Goal: Navigation & Orientation: Find specific page/section

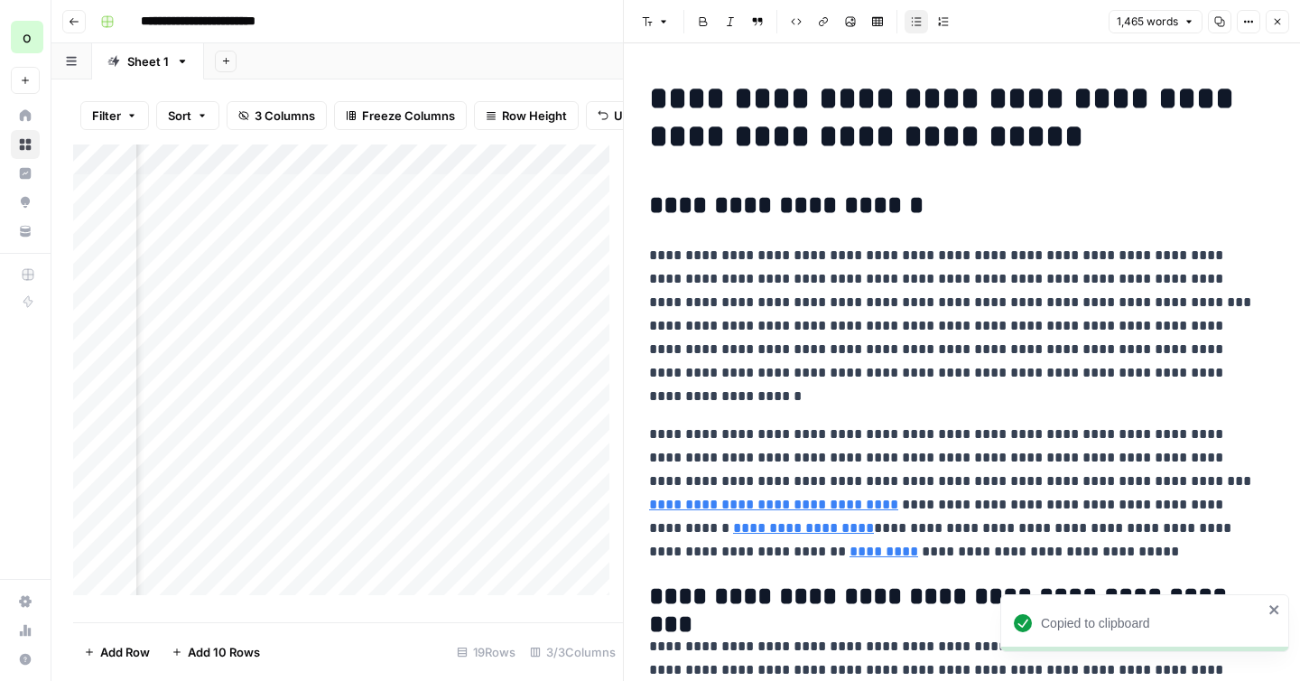
scroll to position [0, 240]
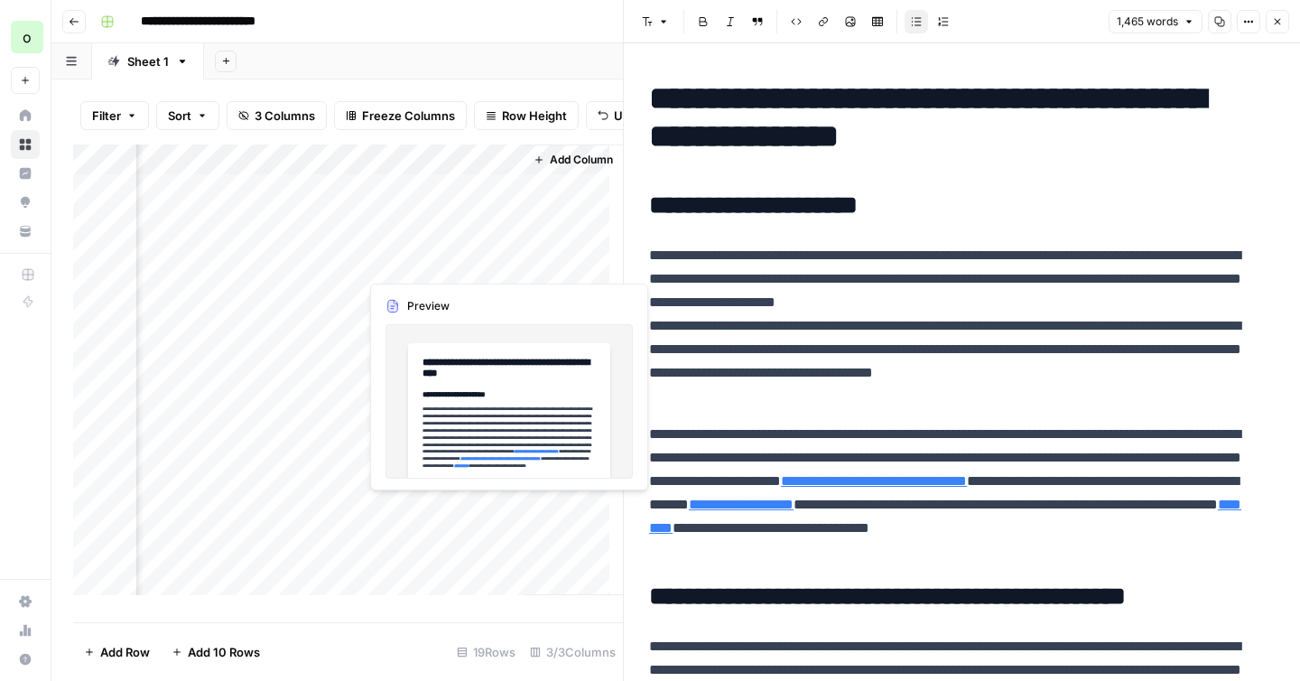
click at [502, 509] on div "Add Column" at bounding box center [348, 376] width 550 height 464
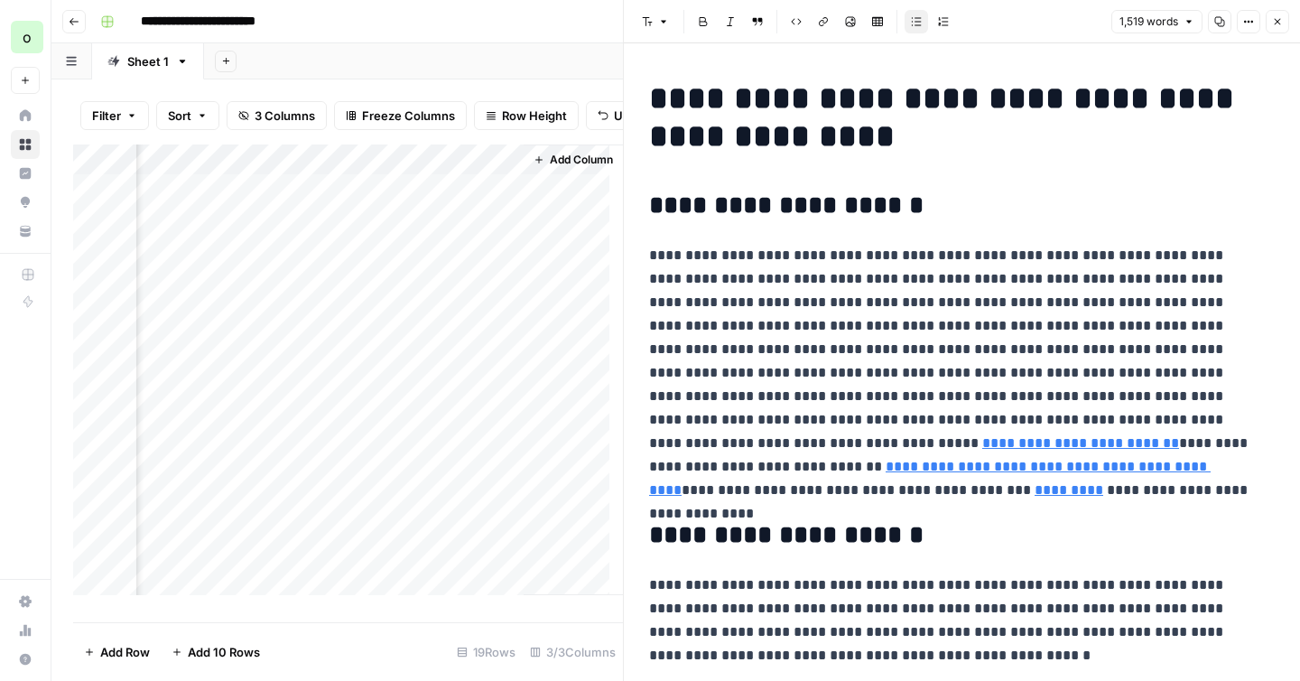
click at [1217, 22] on icon "button" at bounding box center [1219, 21] width 11 height 11
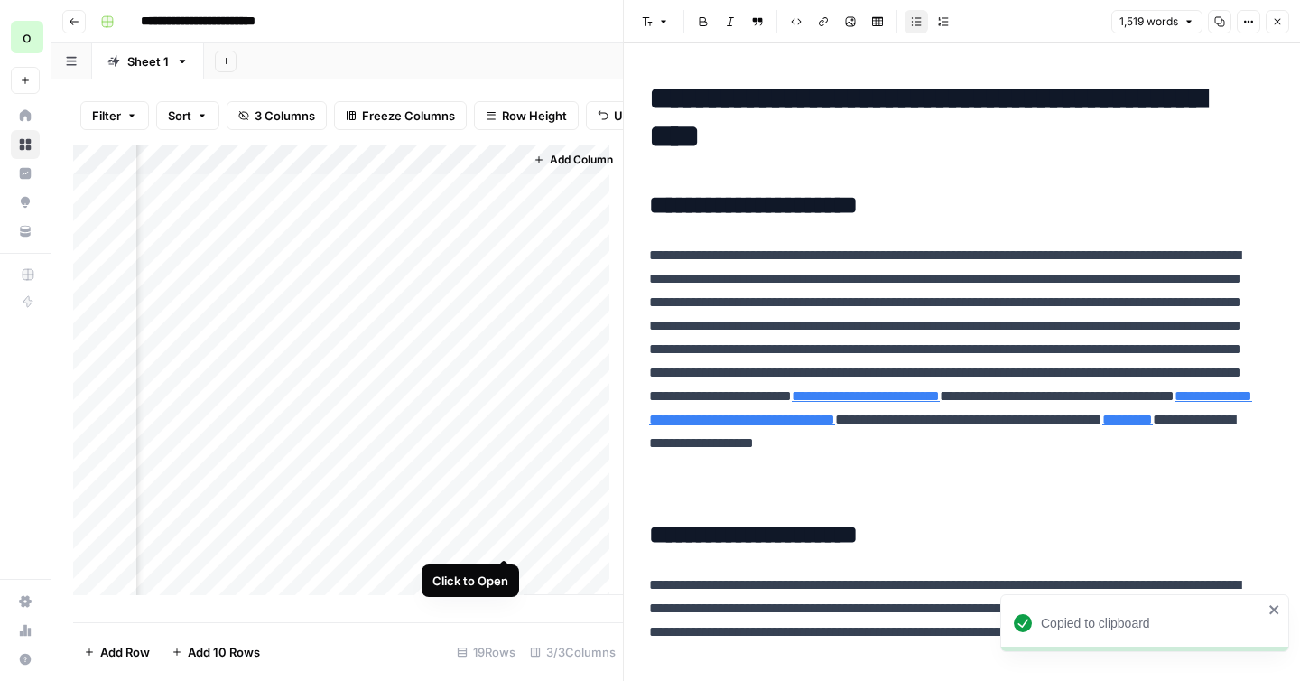
click at [505, 540] on div "Add Column" at bounding box center [348, 376] width 550 height 464
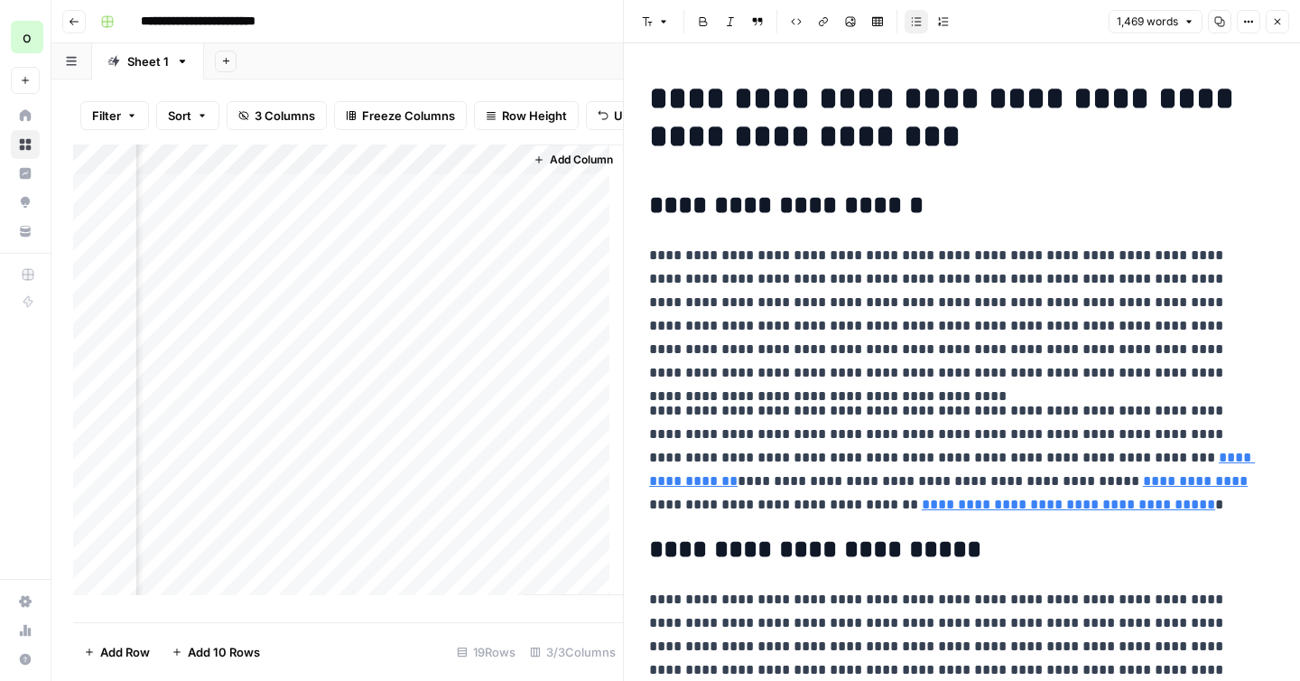
click at [1220, 21] on icon "button" at bounding box center [1219, 21] width 11 height 11
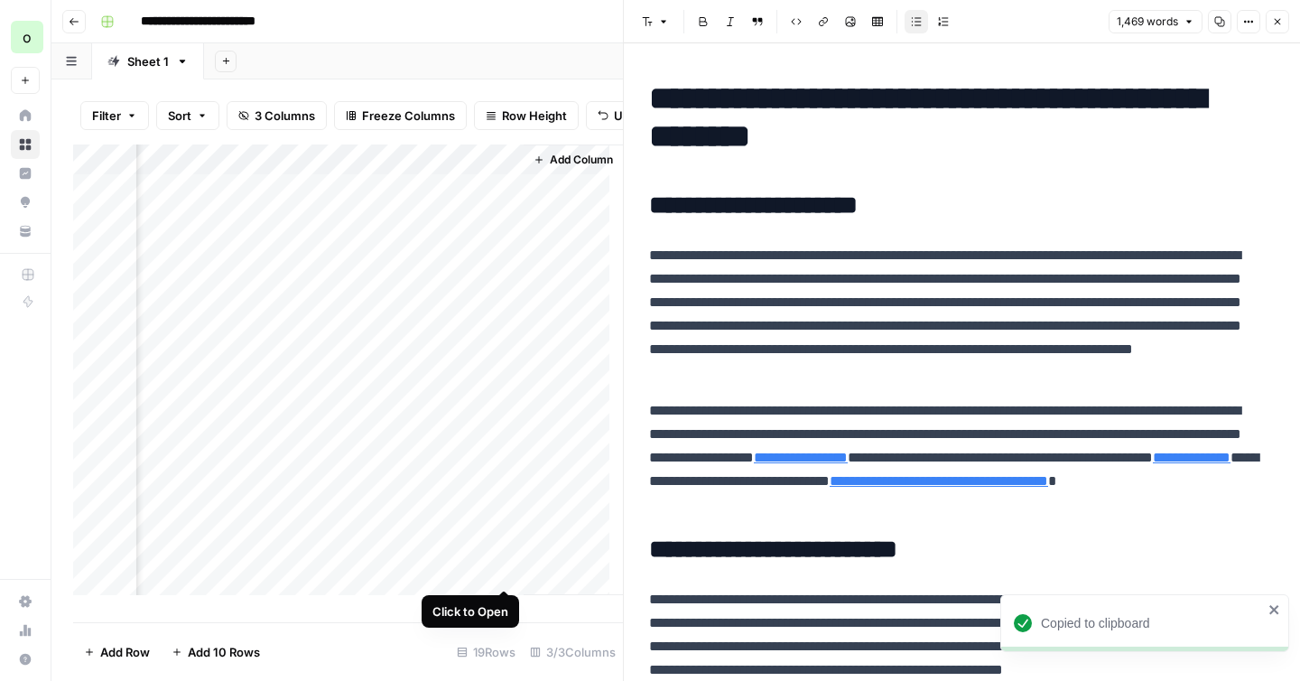
click at [504, 570] on div "Add Column" at bounding box center [348, 376] width 550 height 464
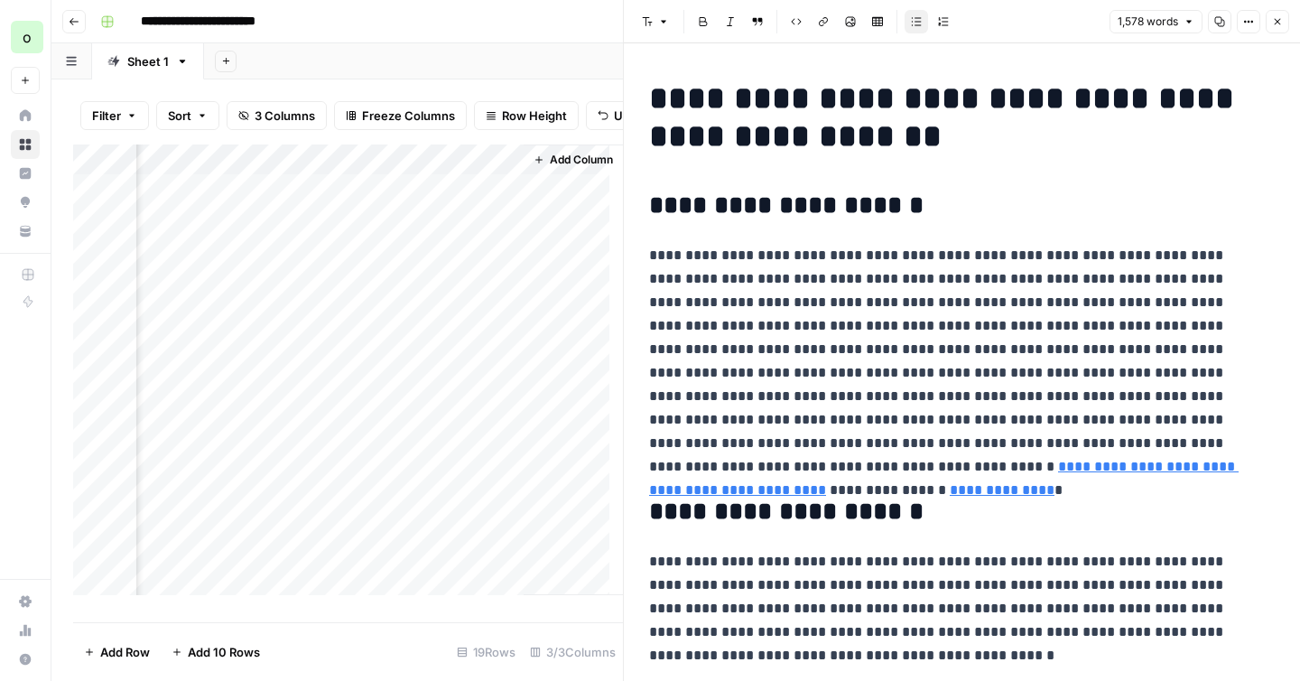
click at [1216, 21] on icon "button" at bounding box center [1219, 21] width 11 height 11
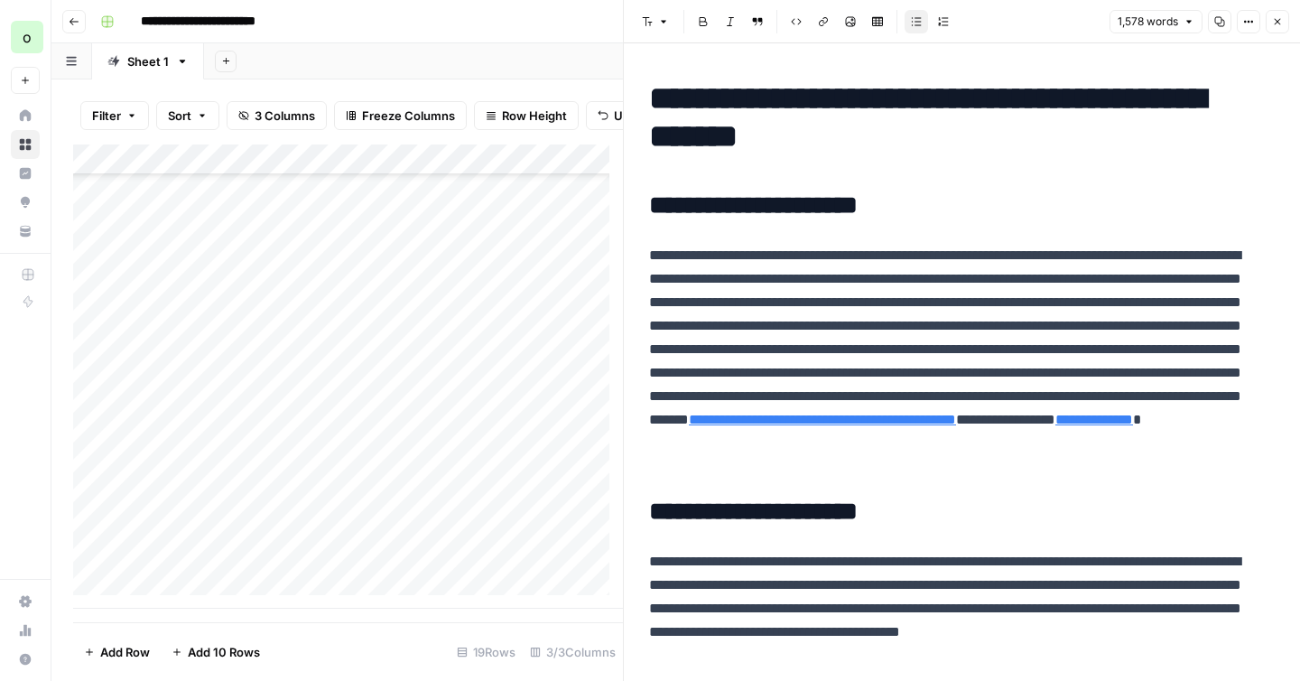
scroll to position [192, 0]
click at [496, 440] on div "Add Column" at bounding box center [348, 376] width 550 height 464
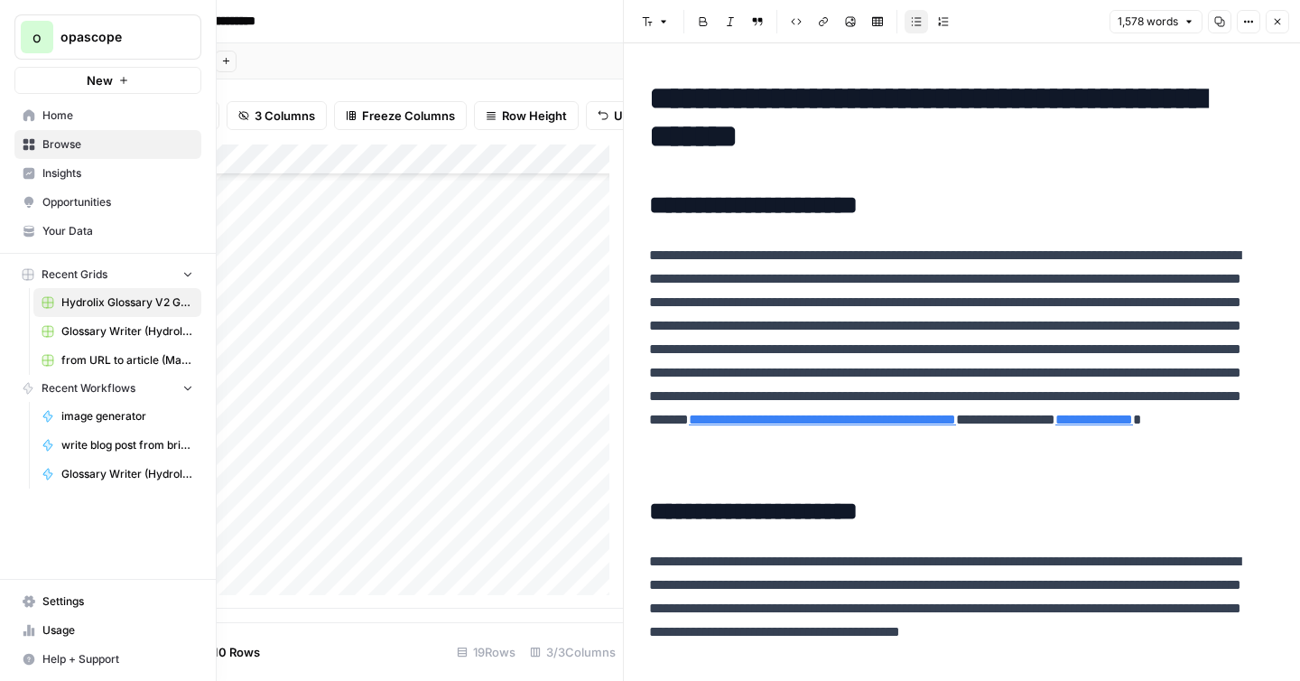
click at [63, 628] on span "Usage" at bounding box center [117, 630] width 151 height 16
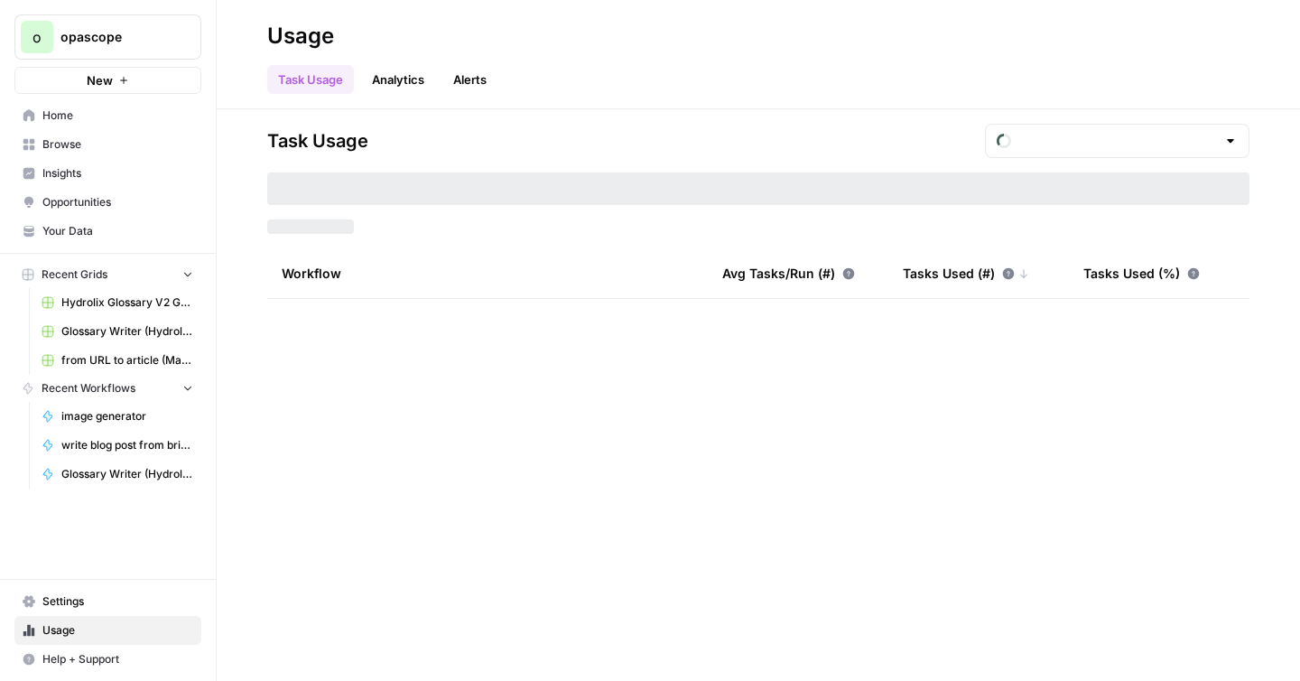
type input "September Included Tasks"
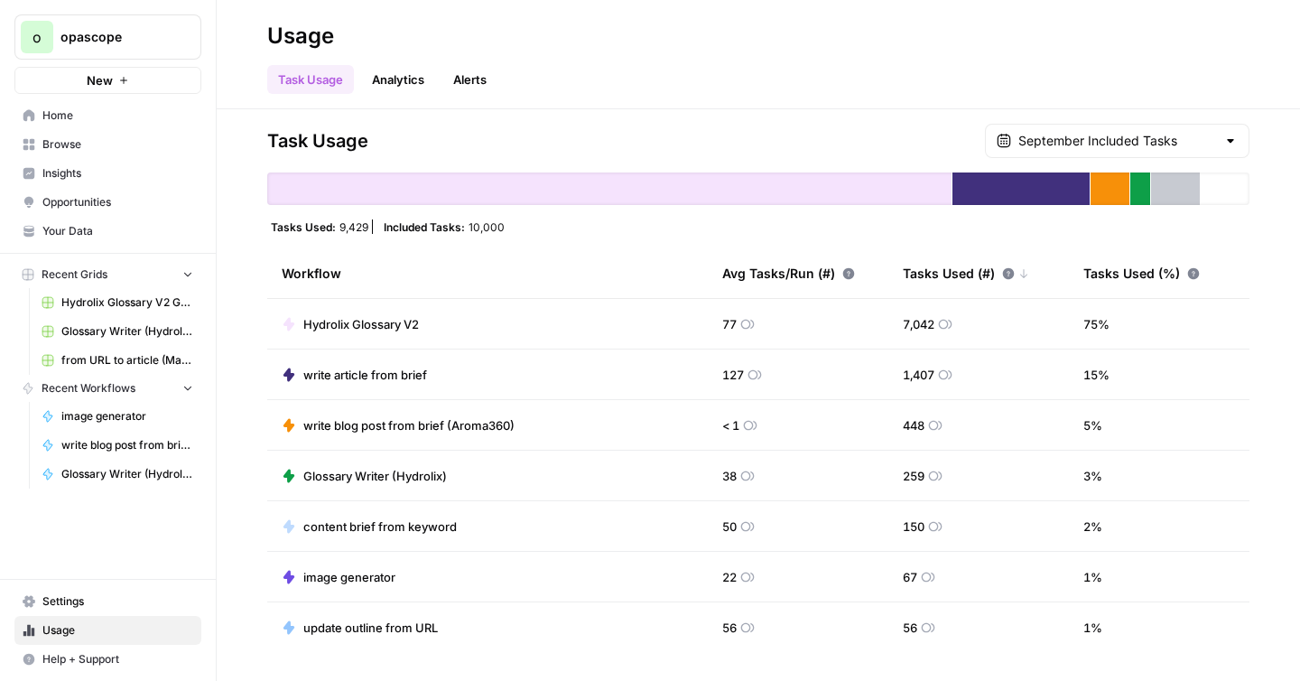
click at [397, 79] on link "Analytics" at bounding box center [398, 79] width 74 height 29
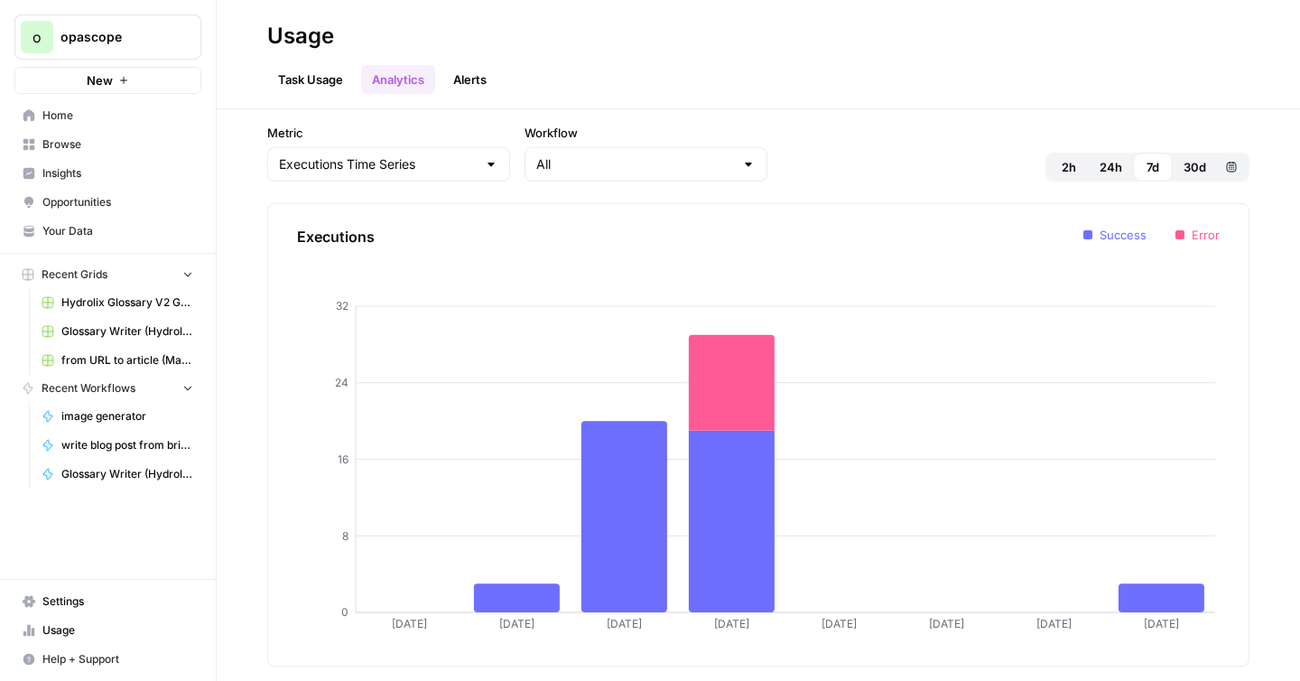
click at [45, 168] on span "Insights" at bounding box center [117, 173] width 151 height 16
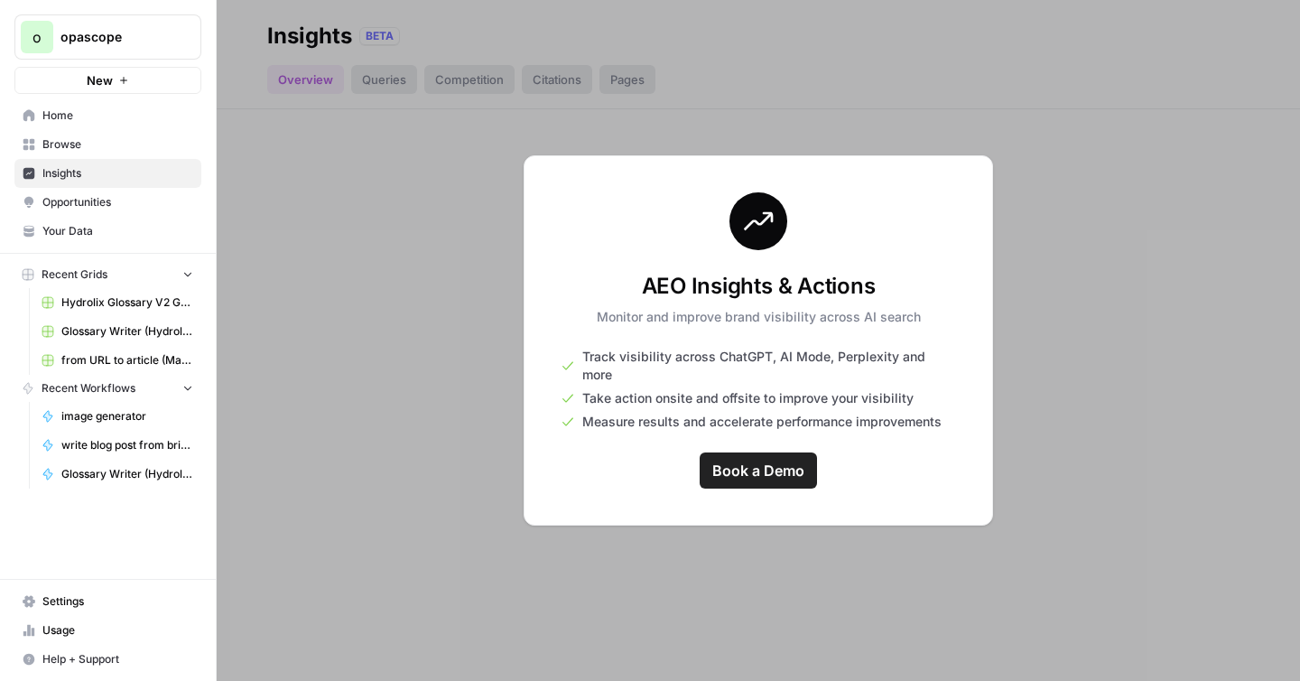
click at [86, 198] on span "Opportunities" at bounding box center [117, 202] width 151 height 16
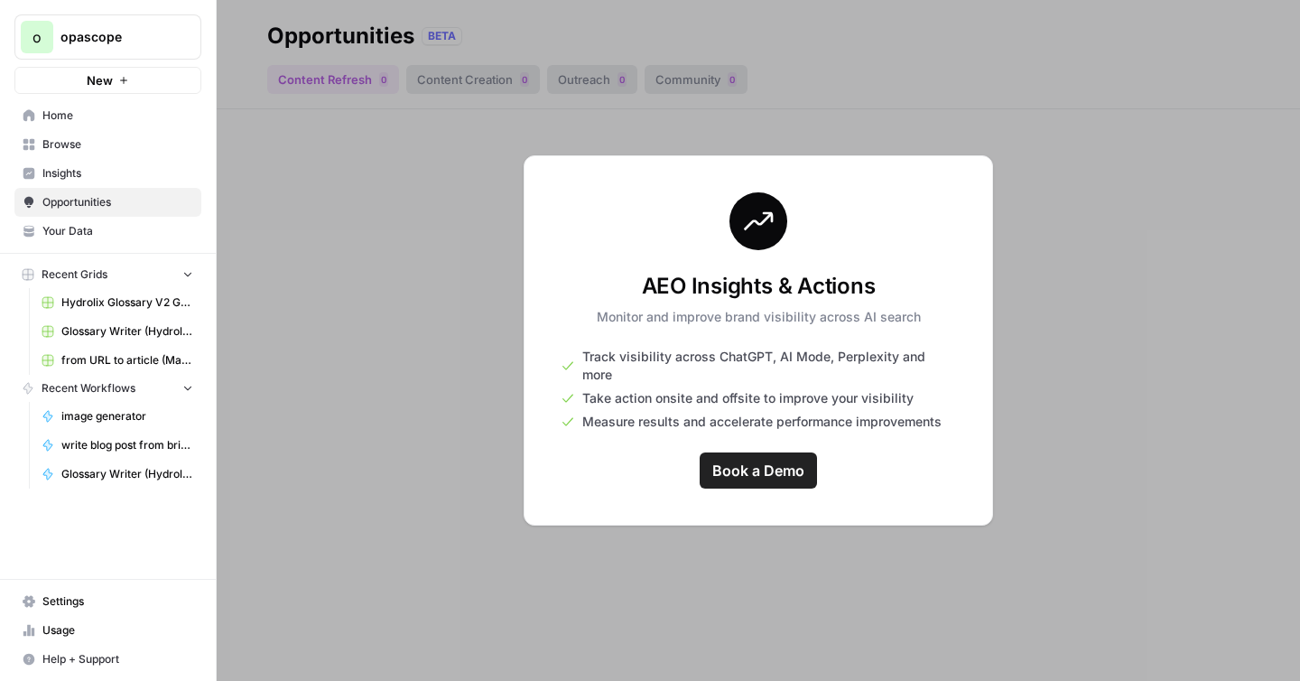
click at [78, 150] on span "Browse" at bounding box center [117, 144] width 151 height 16
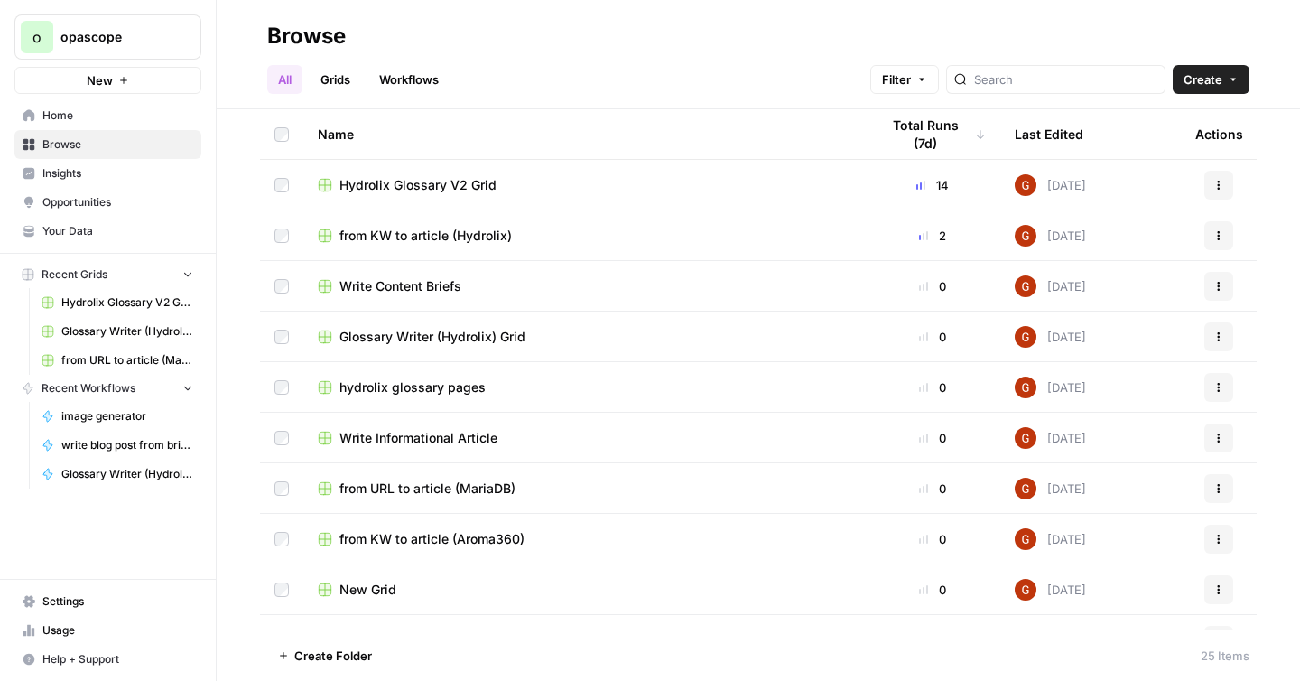
click at [479, 187] on span "Hydrolix Glossary V2 Grid" at bounding box center [417, 185] width 157 height 18
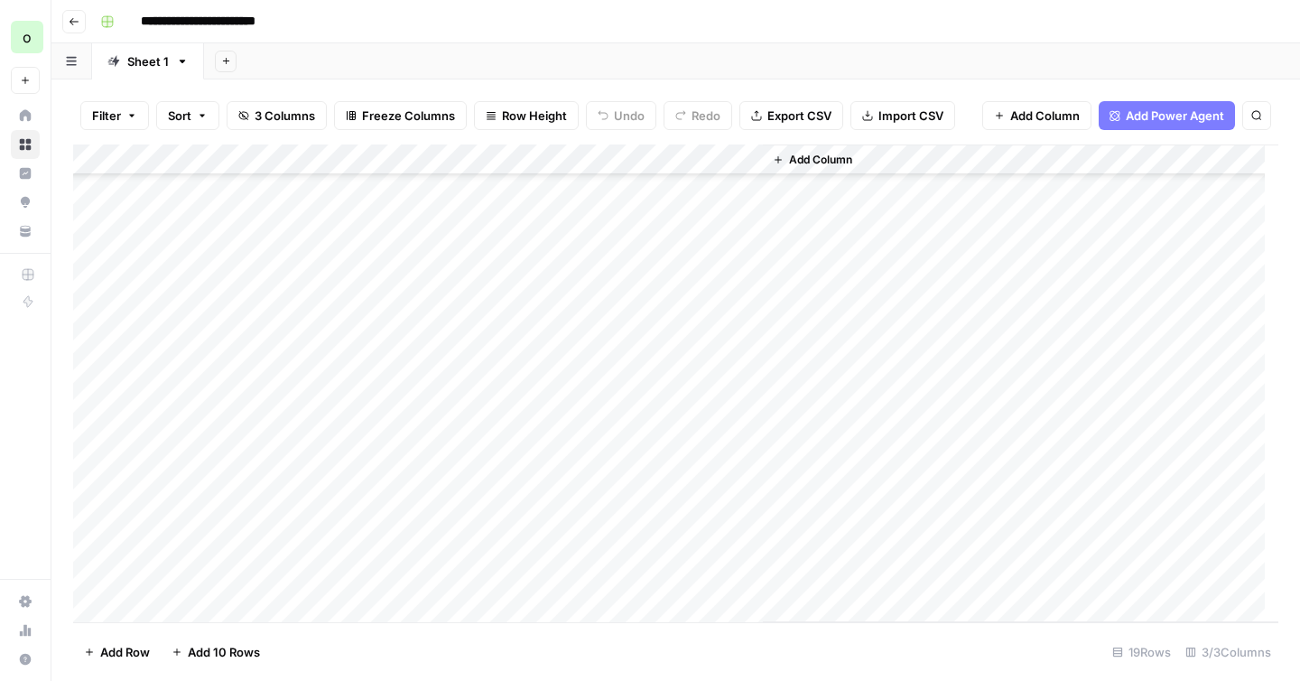
scroll to position [165, 0]
